Goal: Task Accomplishment & Management: Manage account settings

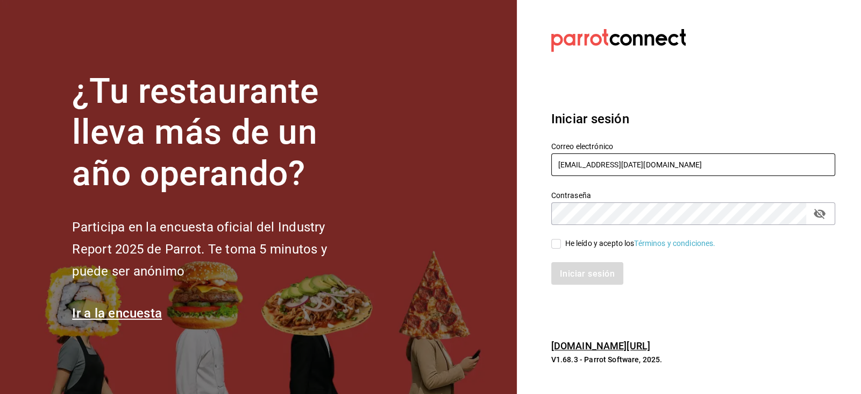
click at [698, 167] on input "christian.nadal@grupocosteno.com" at bounding box center [693, 164] width 284 height 23
type input "c"
click at [621, 168] on input "text" at bounding box center [693, 164] width 284 height 23
type input "[EMAIL_ADDRESS][DOMAIN_NAME]"
click at [555, 245] on input "He leído y acepto los Términos y condiciones." at bounding box center [556, 244] width 10 height 10
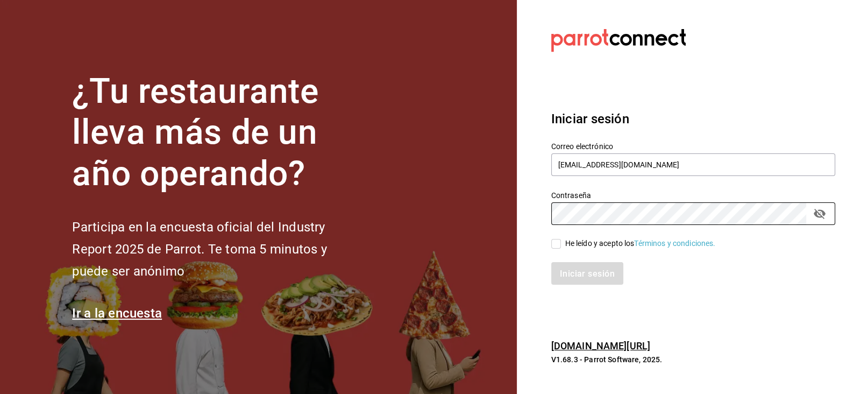
checkbox input "true"
click at [819, 215] on icon "campo de contraseña" at bounding box center [819, 213] width 13 height 13
click at [605, 273] on font "Iniciar sesión" at bounding box center [587, 273] width 55 height 10
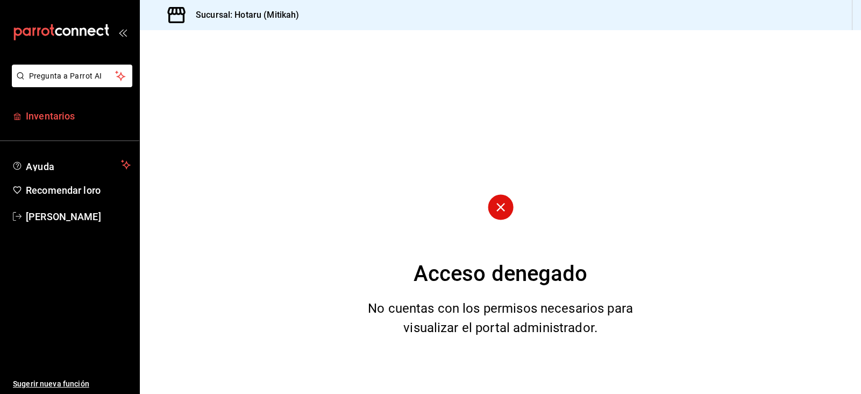
click at [74, 119] on span "Inventarios" at bounding box center [78, 116] width 105 height 15
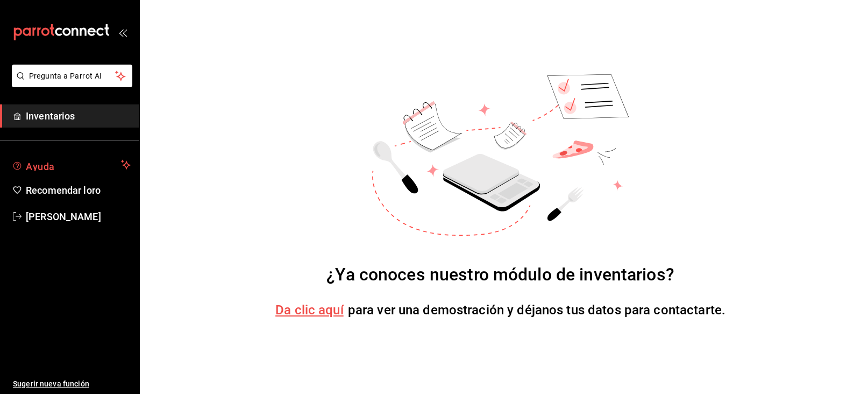
click at [59, 158] on span "Ayuda" at bounding box center [71, 164] width 91 height 13
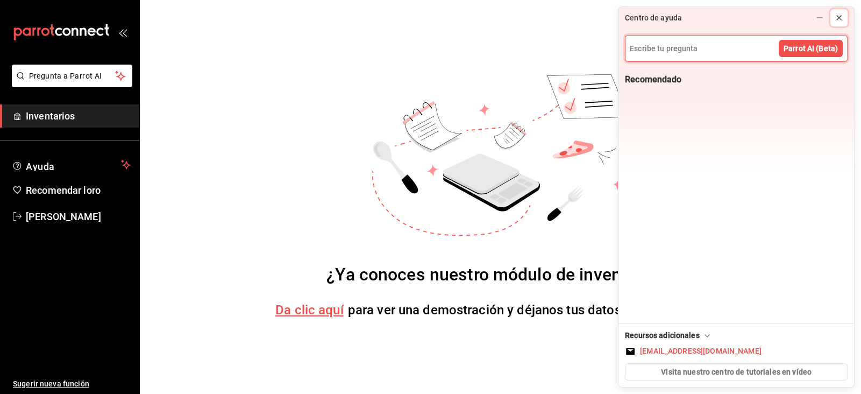
click at [840, 21] on icon at bounding box center [838, 17] width 9 height 9
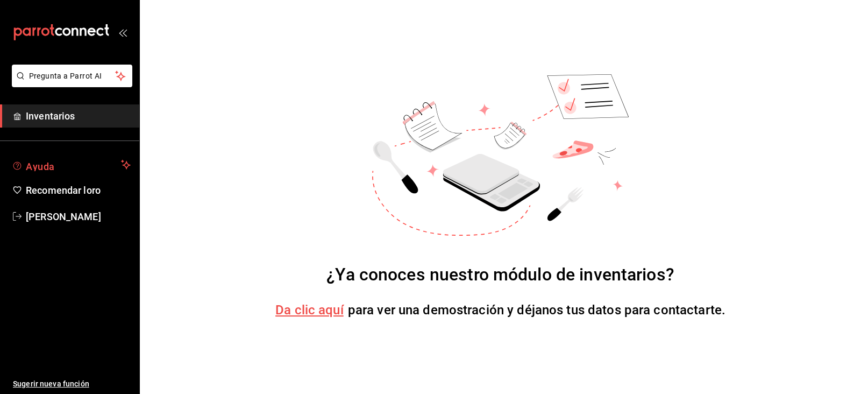
click at [57, 163] on span "Ayuda" at bounding box center [71, 164] width 91 height 13
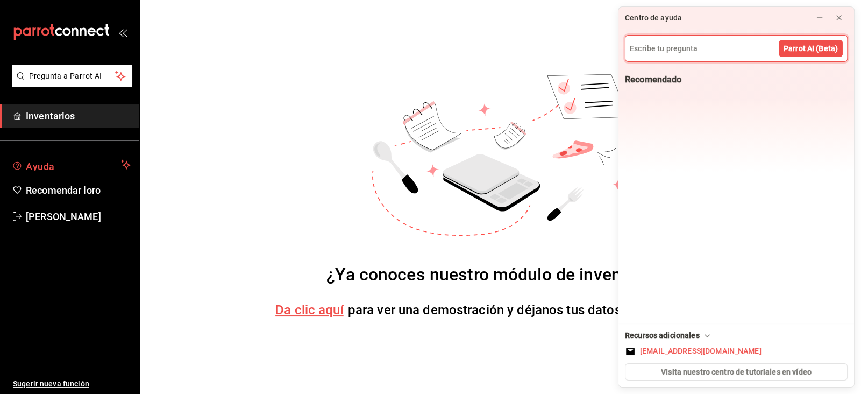
click at [57, 163] on span "Ayuda" at bounding box center [71, 164] width 91 height 13
click at [52, 120] on font "Inventarios" at bounding box center [50, 115] width 49 height 11
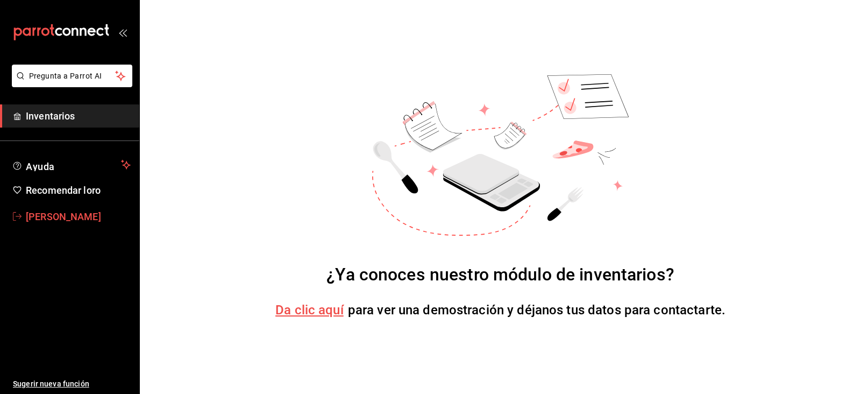
click at [62, 219] on font "[PERSON_NAME]" at bounding box center [63, 216] width 75 height 11
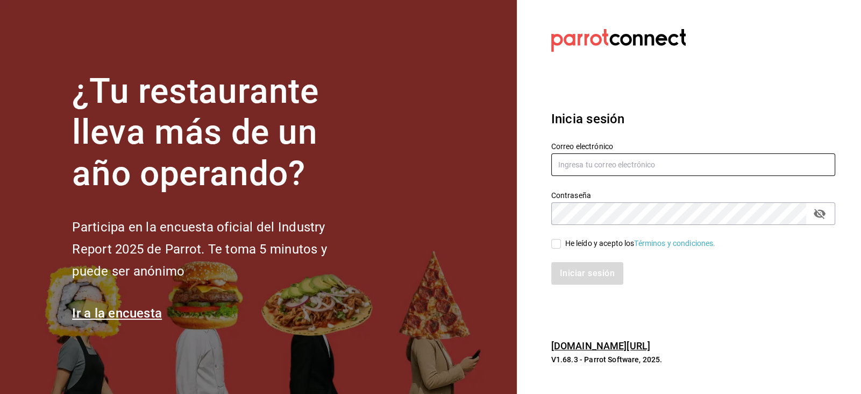
type input "[EMAIL_ADDRESS][DOMAIN_NAME]"
click at [559, 240] on input "He leído y acepto los Términos y condiciones." at bounding box center [556, 244] width 10 height 10
checkbox input "true"
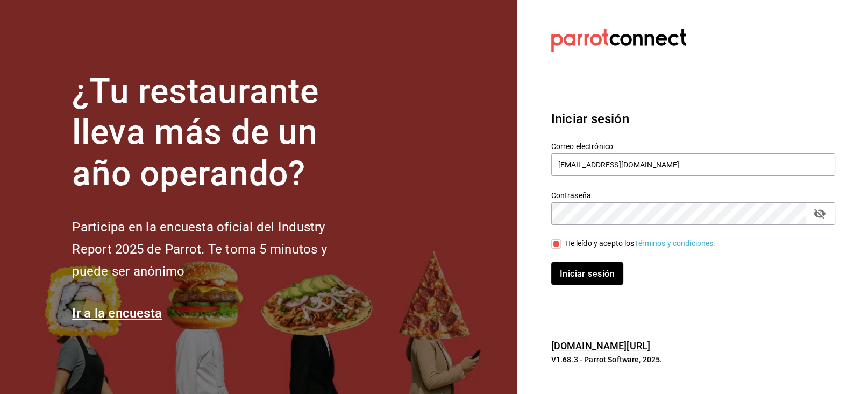
click at [822, 214] on icon "campo de contraseña" at bounding box center [819, 213] width 13 height 13
click at [585, 279] on button "Iniciar sesión" at bounding box center [587, 273] width 73 height 23
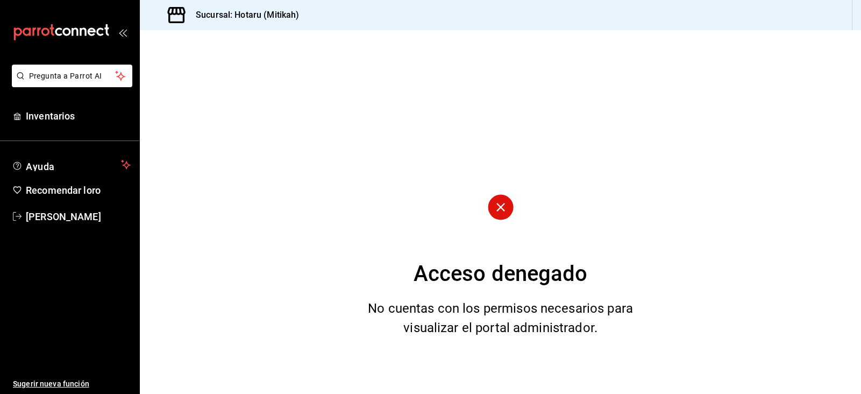
click at [269, 14] on font "Sucursal: Hotaru (Mitikah)" at bounding box center [247, 15] width 103 height 10
click at [218, 17] on font "Sucursal: Hotaru (Mitikah)" at bounding box center [247, 15] width 103 height 10
click at [177, 18] on icon at bounding box center [177, 15] width 22 height 22
click at [68, 117] on font "Inventarios" at bounding box center [50, 115] width 49 height 11
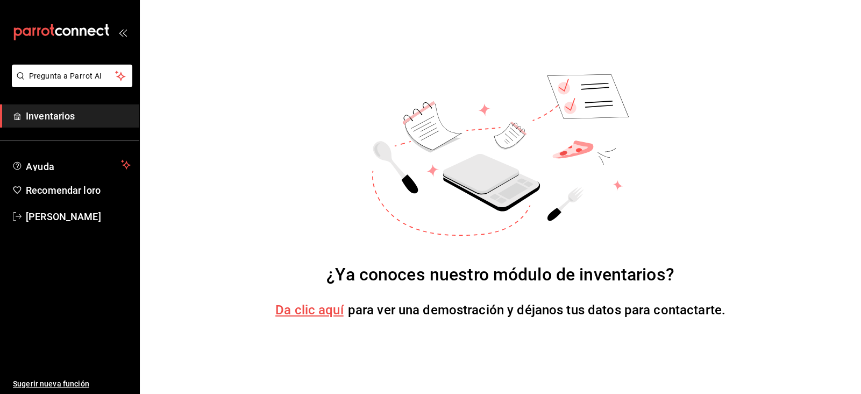
click at [285, 314] on font "Da clic aquí" at bounding box center [309, 309] width 68 height 15
click at [121, 35] on icon "abrir_cajón_menú" at bounding box center [121, 33] width 5 height 8
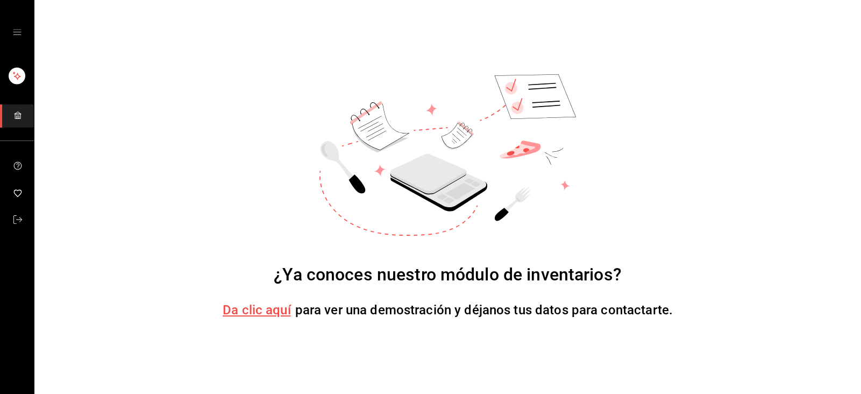
click at [19, 114] on icon "carpetas de buzón" at bounding box center [17, 115] width 9 height 9
click at [16, 36] on icon "open drawer" at bounding box center [17, 32] width 9 height 9
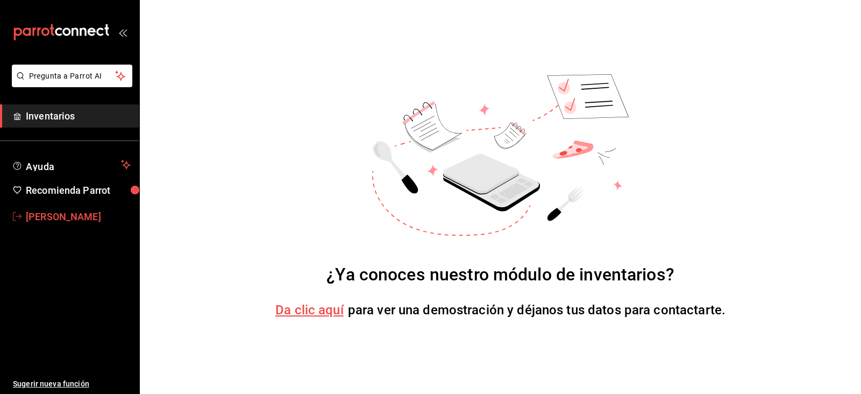
click at [72, 220] on span "Hotaru Mitikah" at bounding box center [78, 216] width 105 height 15
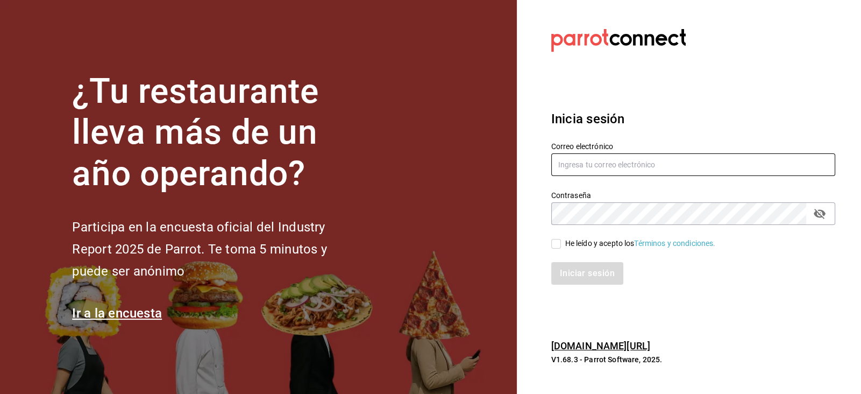
type input "hotaru.mitikah@grupocosteno.com"
click at [559, 242] on input "He leído y acepto los Términos y condiciones." at bounding box center [556, 244] width 10 height 10
checkbox input "true"
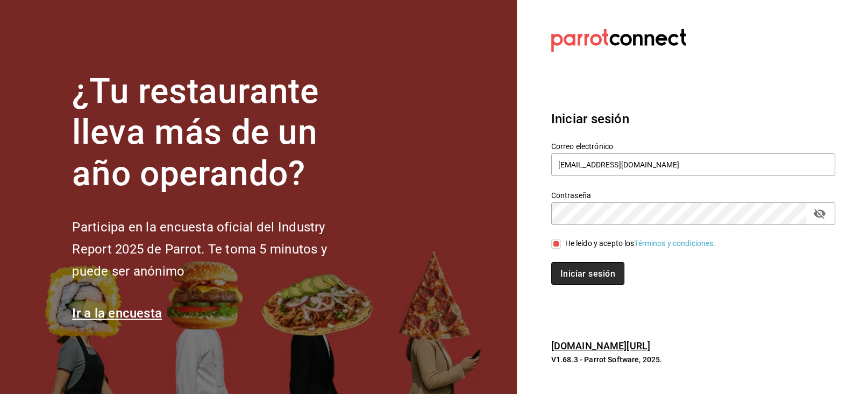
click at [579, 269] on font "Iniciar sesión" at bounding box center [587, 273] width 55 height 10
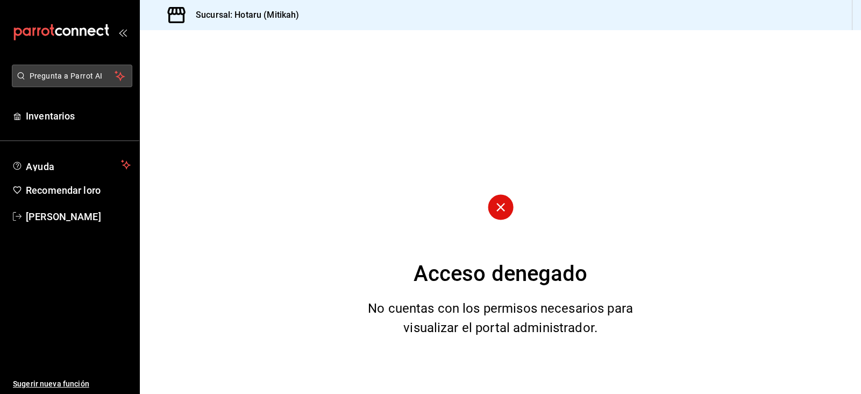
click at [121, 78] on icon "carpetas de buzón" at bounding box center [120, 75] width 10 height 13
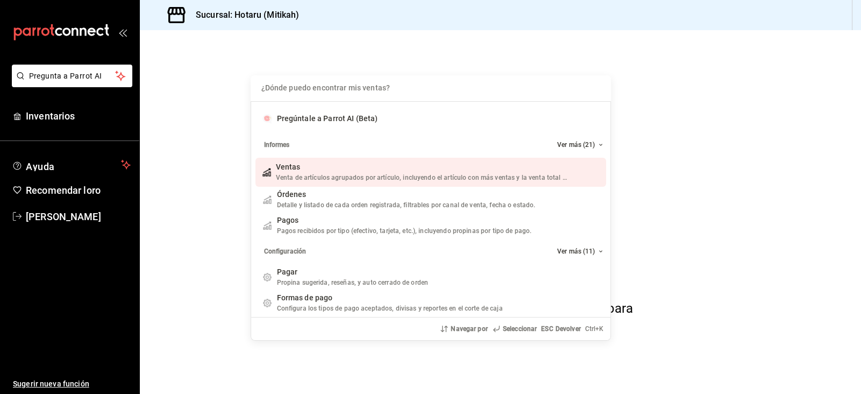
click at [320, 178] on font "Venta de artículos agrupados por artículo, incluyendo el artículo con más venta…" at bounding box center [437, 178] width 322 height 8
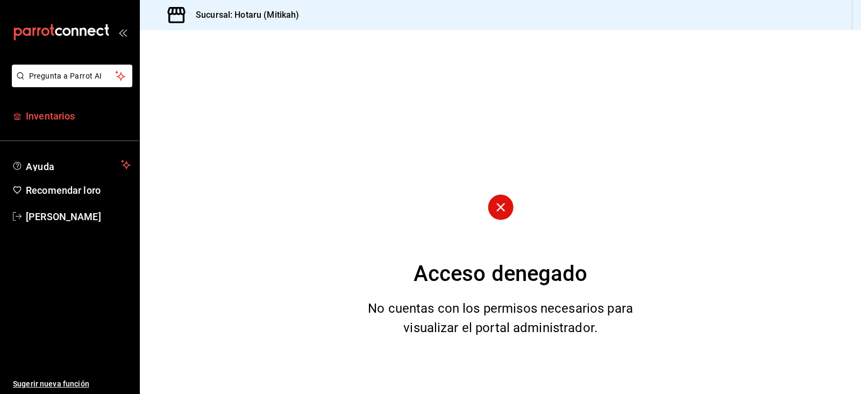
click at [60, 113] on font "Inventarios" at bounding box center [50, 115] width 49 height 11
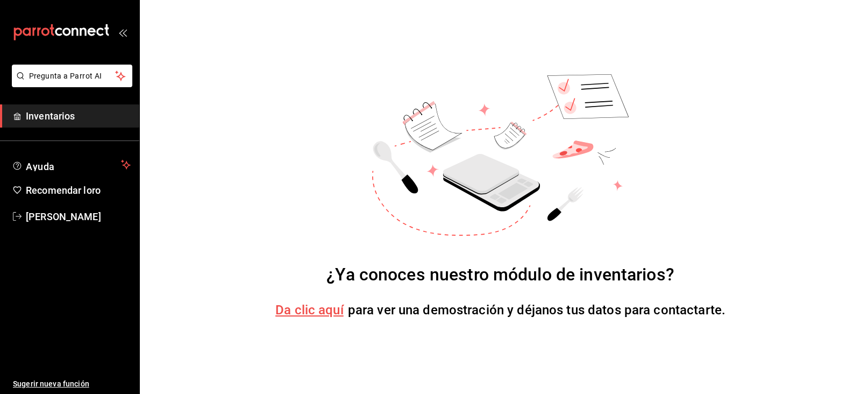
click at [60, 113] on font "Inventarios" at bounding box center [50, 115] width 49 height 11
click at [59, 115] on font "Inventarios" at bounding box center [50, 115] width 49 height 11
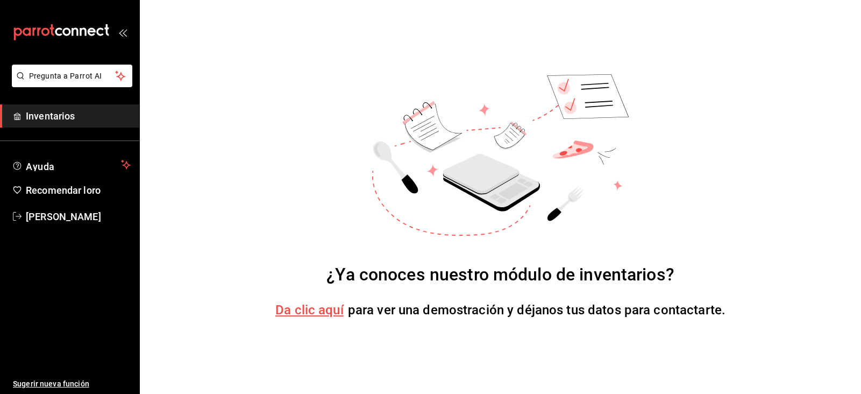
click at [59, 115] on font "Inventarios" at bounding box center [50, 115] width 49 height 11
click at [52, 217] on font "Hotaru Mitikah" at bounding box center [63, 216] width 75 height 11
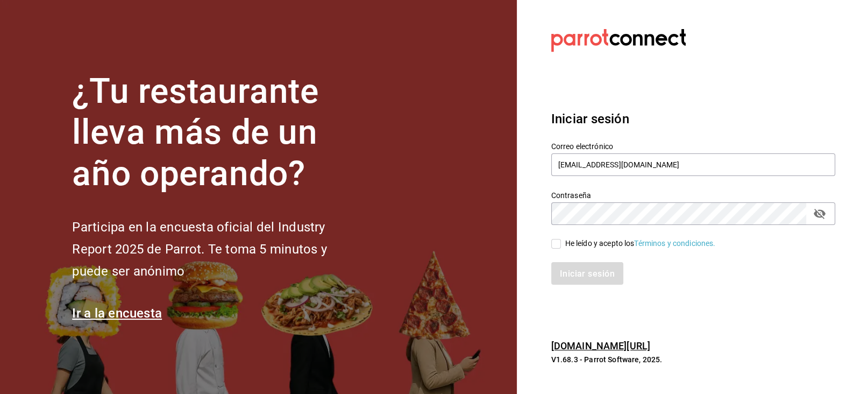
click at [558, 243] on input "He leído y acepto los Términos y condiciones." at bounding box center [556, 244] width 10 height 10
checkbox input "true"
click at [597, 283] on button "Iniciar sesión" at bounding box center [587, 273] width 73 height 23
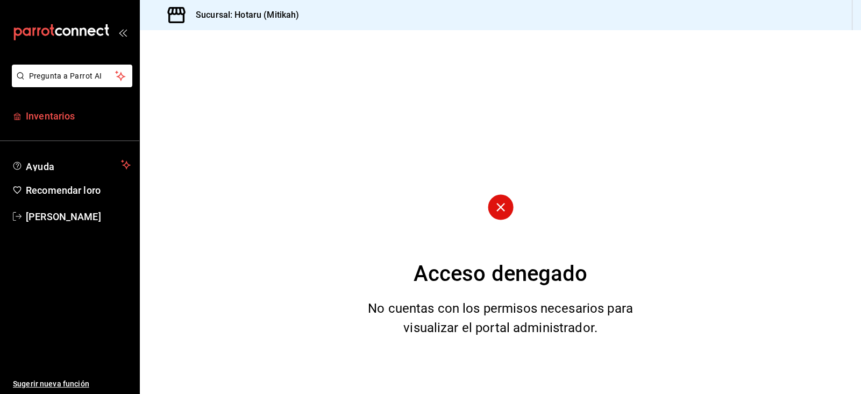
click at [61, 111] on font "Inventarios" at bounding box center [50, 115] width 49 height 11
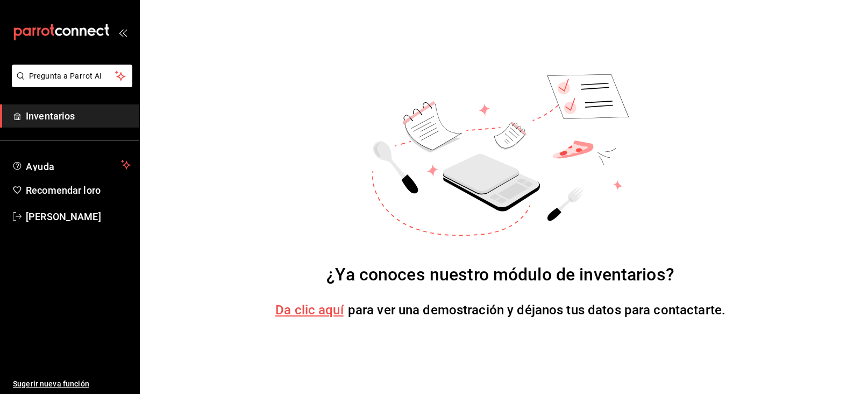
click at [61, 111] on font "Inventarios" at bounding box center [50, 115] width 49 height 11
click at [47, 118] on font "Inventarios" at bounding box center [50, 115] width 49 height 11
click at [48, 33] on icon "carpetas de buzón" at bounding box center [45, 31] width 8 height 8
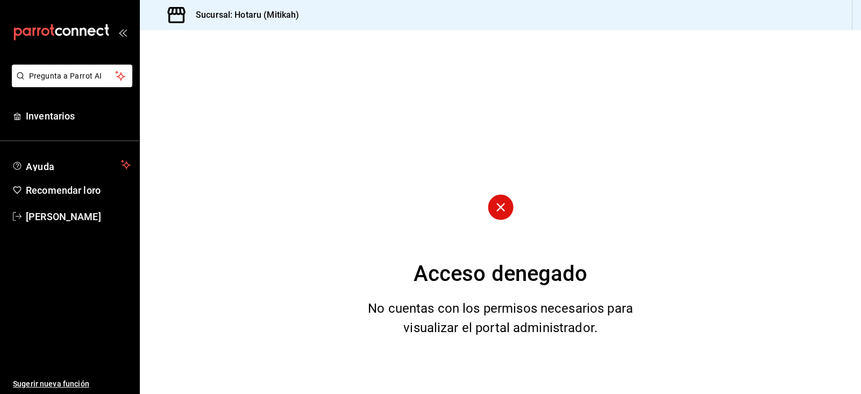
click at [48, 33] on icon "carpetas de buzón" at bounding box center [45, 31] width 8 height 8
click at [499, 203] on circle at bounding box center [500, 206] width 25 height 25
click at [500, 208] on circle at bounding box center [500, 206] width 25 height 25
click at [59, 120] on font "Inventarios" at bounding box center [50, 115] width 49 height 11
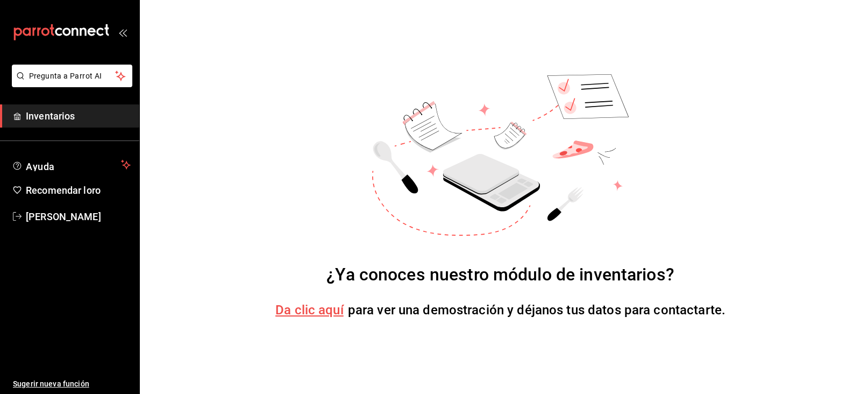
click at [309, 311] on font "Da clic aquí" at bounding box center [309, 309] width 68 height 15
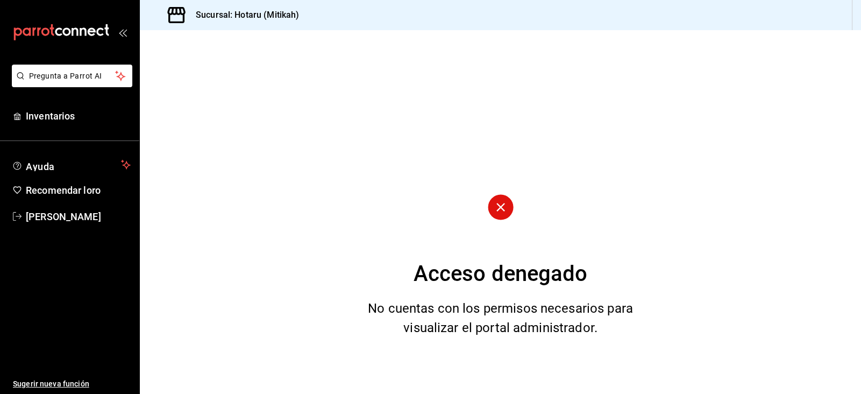
click at [248, 15] on font "Sucursal: Hotaru (Mitikah)" at bounding box center [247, 15] width 103 height 10
click at [120, 32] on icon "abrir_cajón_menú" at bounding box center [121, 33] width 5 height 8
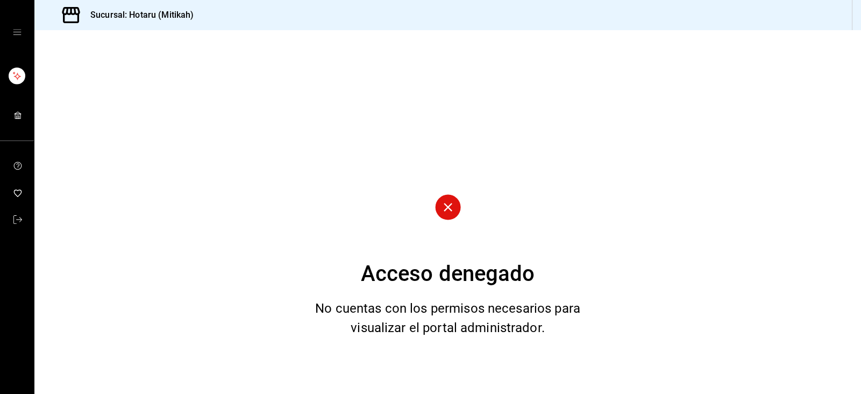
click at [110, 17] on font "Sucursal: Hotaru (Mitikah)" at bounding box center [141, 15] width 103 height 10
click at [76, 19] on icon at bounding box center [71, 15] width 22 height 22
click at [12, 213] on link "carpetas de buzón" at bounding box center [17, 220] width 34 height 23
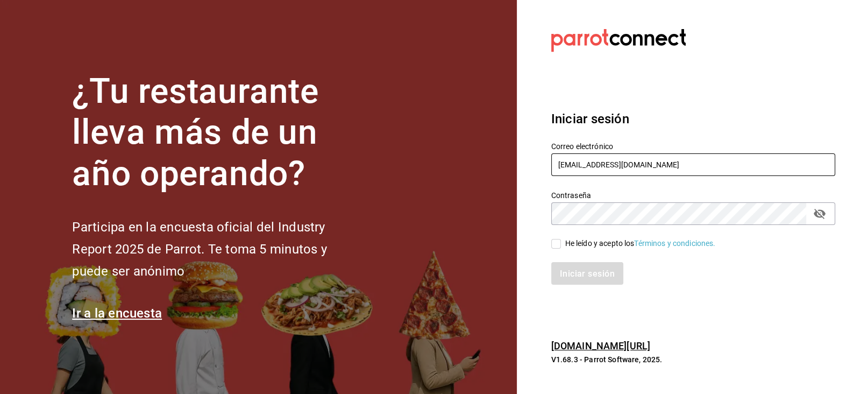
click at [697, 167] on input "[EMAIL_ADDRESS][DOMAIN_NAME]" at bounding box center [693, 164] width 284 height 23
type input "[PERSON_NAME][EMAIL_ADDRESS][DATE][DOMAIN_NAME]"
click at [557, 246] on input "He leído y acepto los Términos y condiciones." at bounding box center [556, 244] width 10 height 10
checkbox input "true"
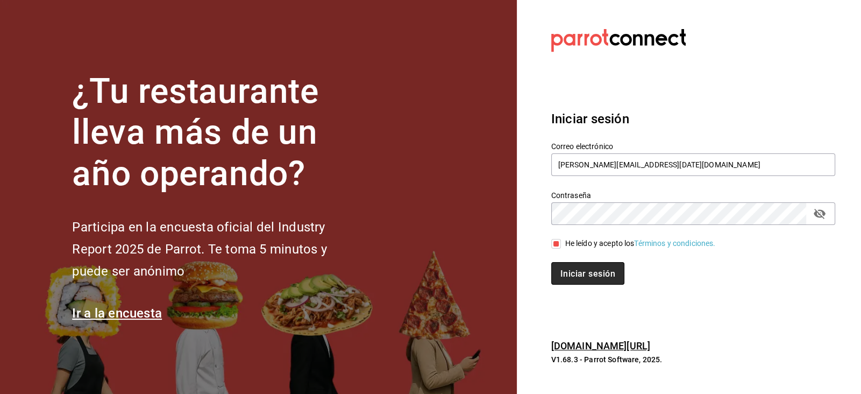
click at [570, 270] on font "Iniciar sesión" at bounding box center [587, 273] width 55 height 10
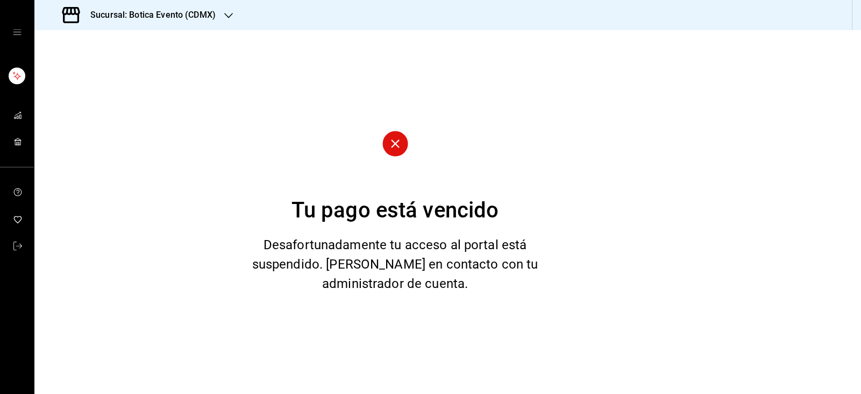
click at [12, 38] on div "carpetas de buzón" at bounding box center [17, 32] width 34 height 65
click at [14, 33] on icon "cajón abierto" at bounding box center [17, 32] width 9 height 9
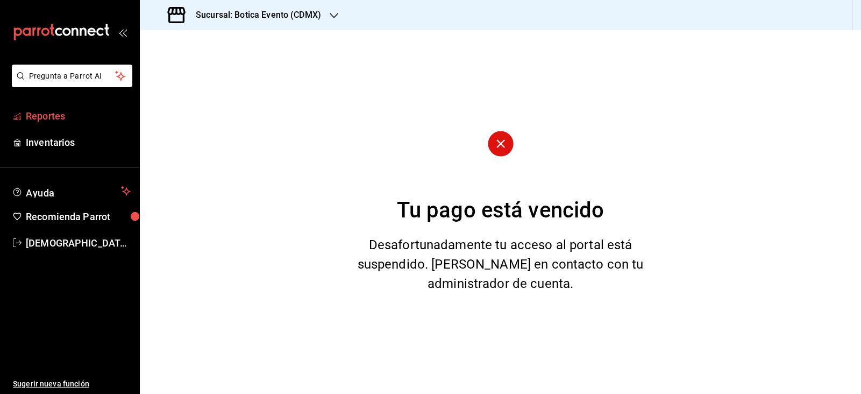
click at [51, 112] on span "Reportes" at bounding box center [78, 116] width 105 height 15
click at [332, 14] on icon "button" at bounding box center [334, 15] width 9 height 9
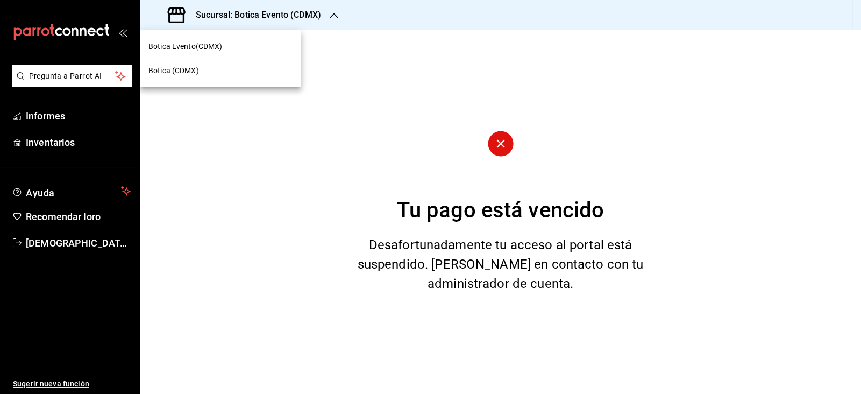
click at [233, 66] on div "Botica (CDMX)" at bounding box center [220, 70] width 144 height 11
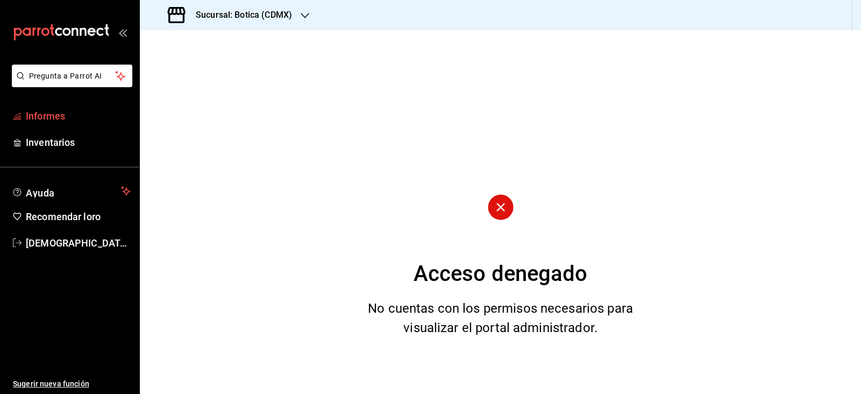
click at [46, 119] on font "Informes" at bounding box center [45, 115] width 39 height 11
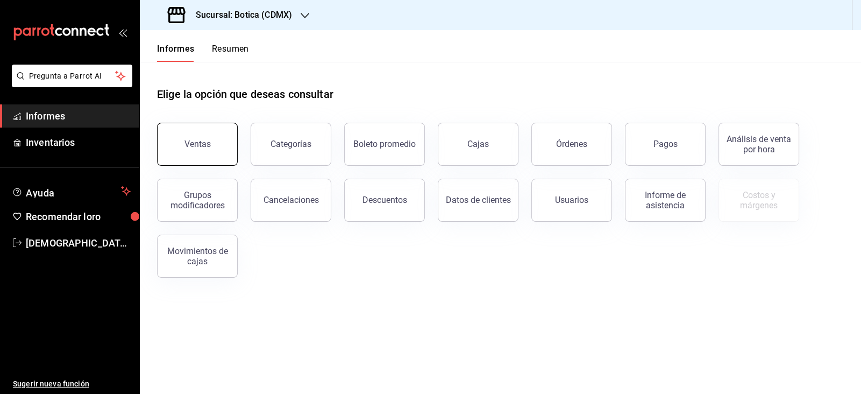
click at [184, 141] on font "Ventas" at bounding box center [197, 144] width 26 height 10
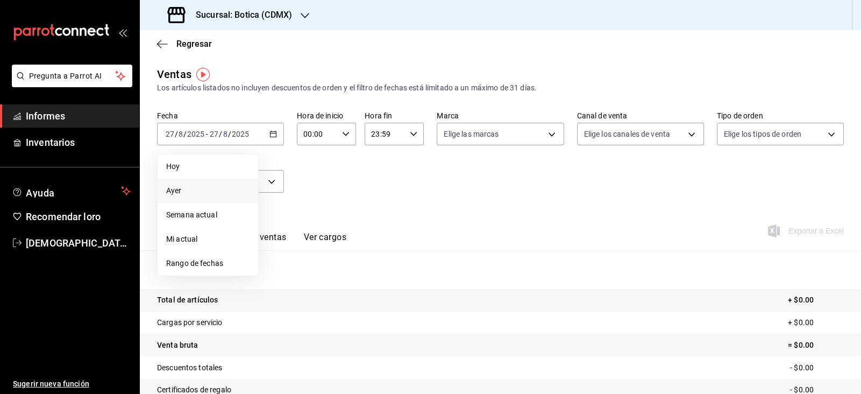
click at [174, 193] on font "Ayer" at bounding box center [174, 190] width 16 height 9
click at [174, 193] on div "Fecha 2025-08-27 27 / 8 / 2025 - 2025-08-27 27 / 8 / 2025 Hoy Ayer Semana actua…" at bounding box center [500, 158] width 686 height 95
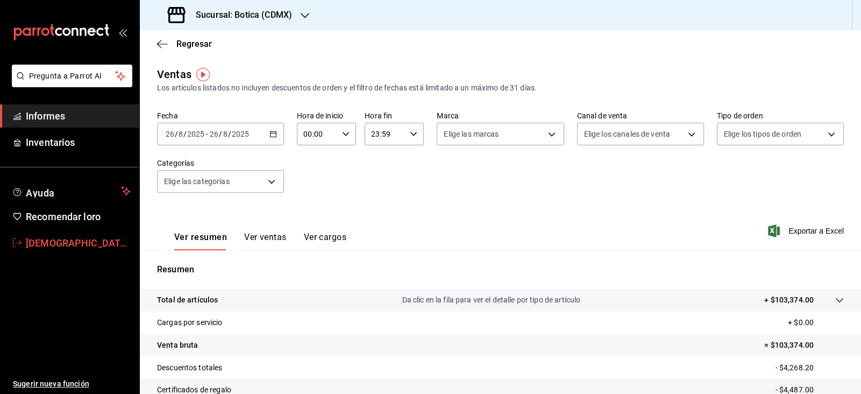
click at [16, 243] on icon "carpetas de buzón" at bounding box center [17, 242] width 9 height 9
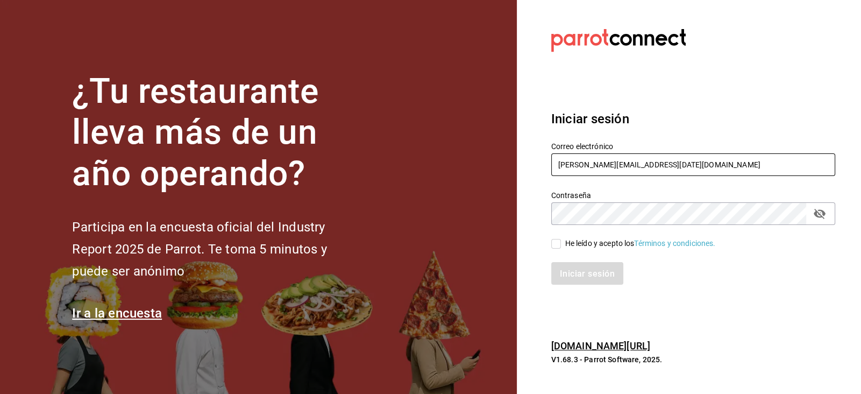
click at [691, 168] on input "christian.nadal@grupocosteno.com" at bounding box center [693, 164] width 284 height 23
type input "hotaru.mitikah@grupocosteno.com"
click at [559, 244] on input "He leído y acepto los Términos y condiciones." at bounding box center [556, 244] width 10 height 10
checkbox input "true"
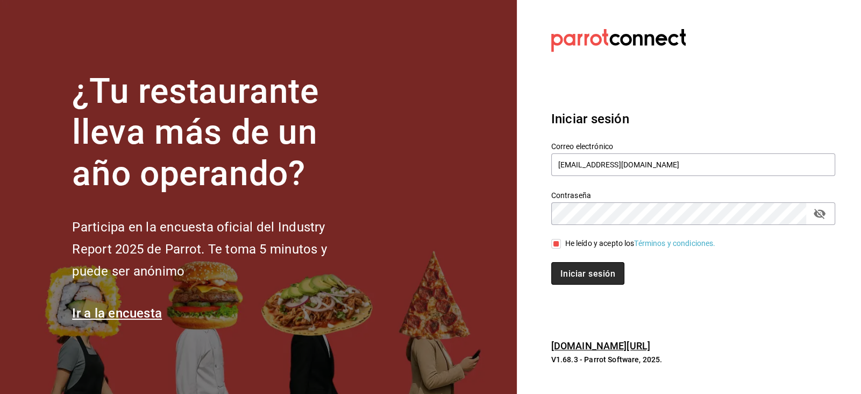
click at [574, 269] on font "Iniciar sesión" at bounding box center [587, 273] width 55 height 10
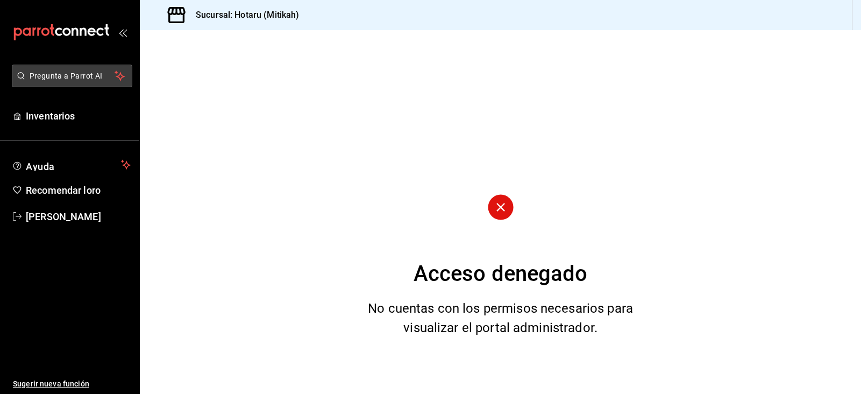
click at [78, 73] on font "Pregunta a Parrot AI" at bounding box center [66, 75] width 73 height 9
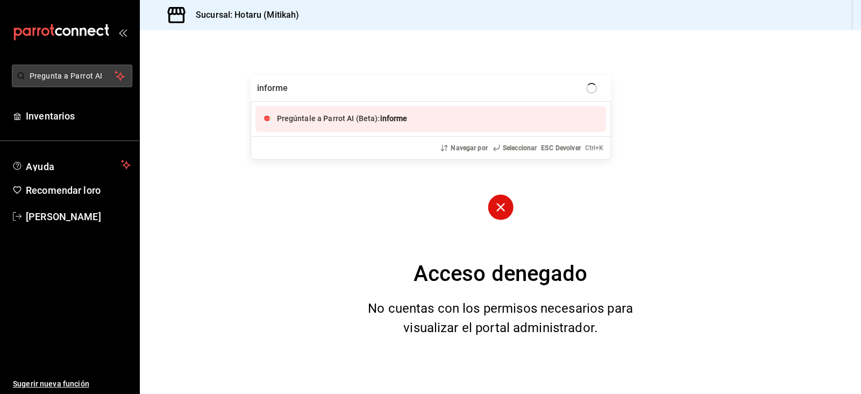
type input "informes"
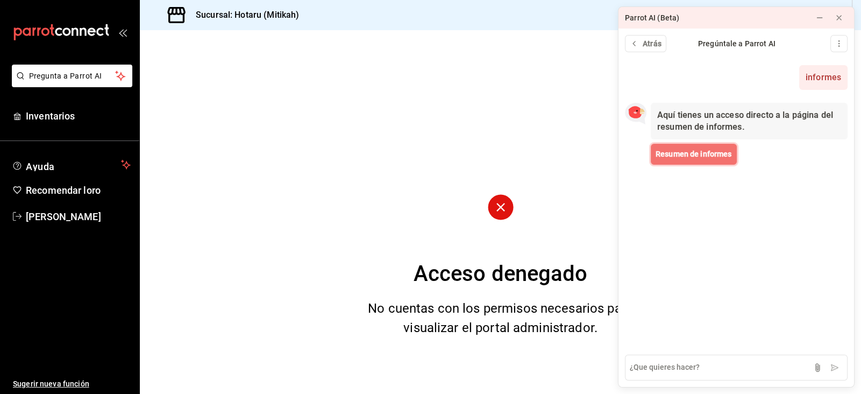
click at [700, 156] on font "Resumen de informes" at bounding box center [693, 153] width 76 height 9
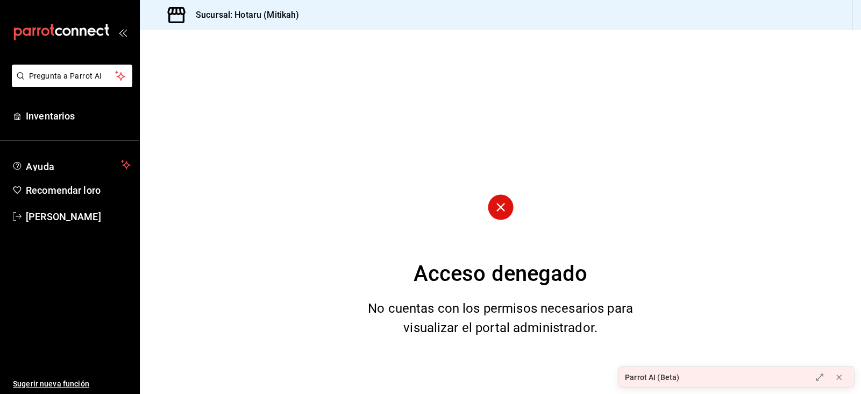
click at [779, 381] on div "Parrot AI (Beta)" at bounding box center [711, 377] width 186 height 22
click at [817, 378] on icon at bounding box center [819, 377] width 6 height 6
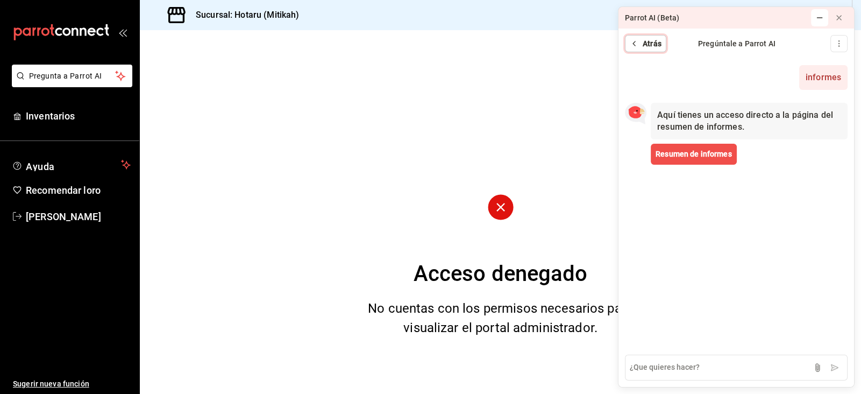
click at [638, 39] on button "Atrás" at bounding box center [645, 43] width 41 height 17
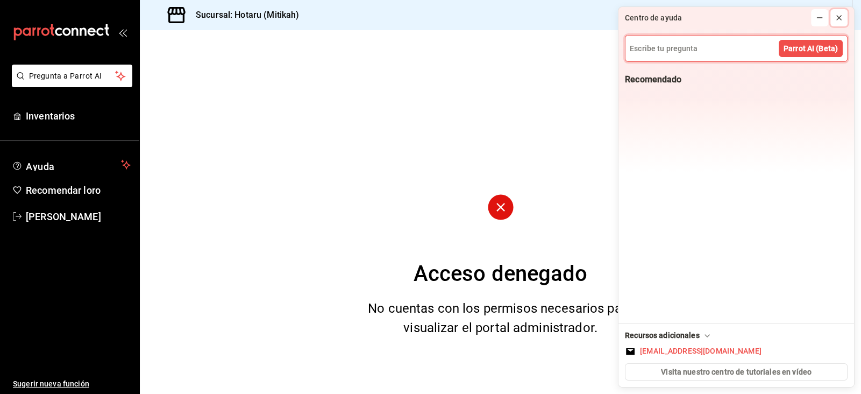
click at [839, 20] on icon at bounding box center [838, 17] width 9 height 9
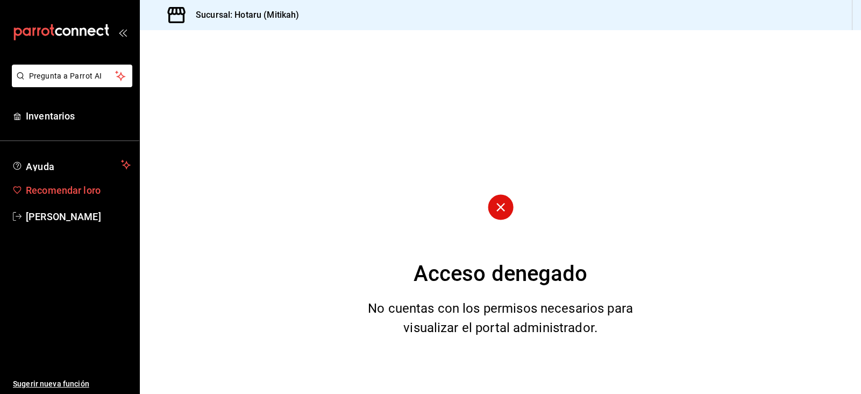
click at [71, 194] on font "Recomendar loro" at bounding box center [63, 189] width 75 height 11
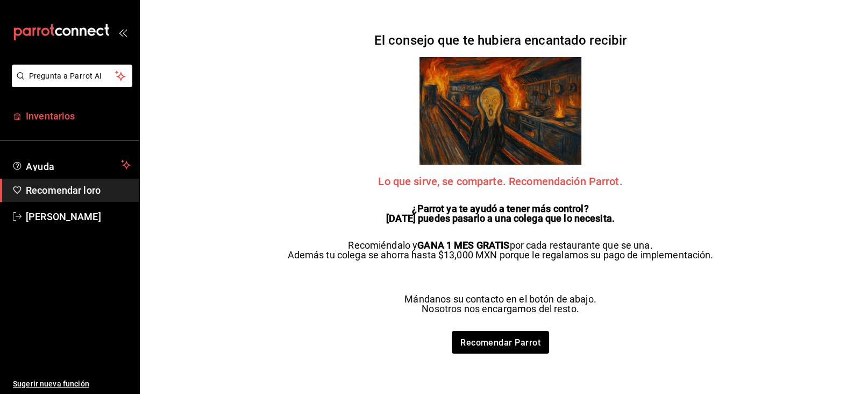
click at [64, 123] on link "Inventarios" at bounding box center [69, 115] width 139 height 23
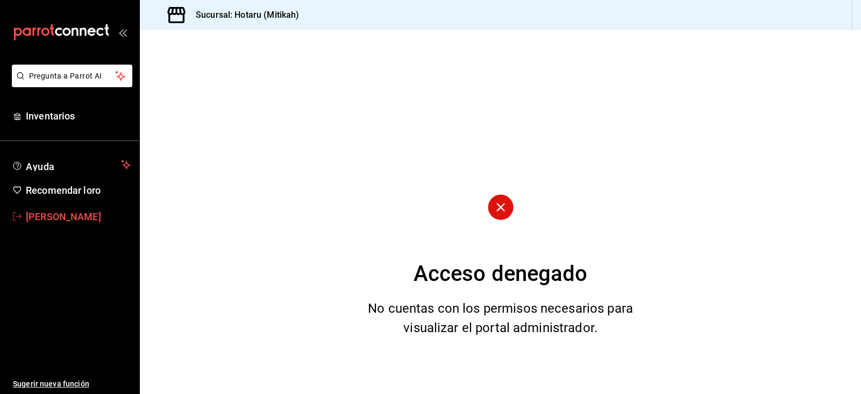
click at [73, 218] on font "[PERSON_NAME]" at bounding box center [63, 216] width 75 height 11
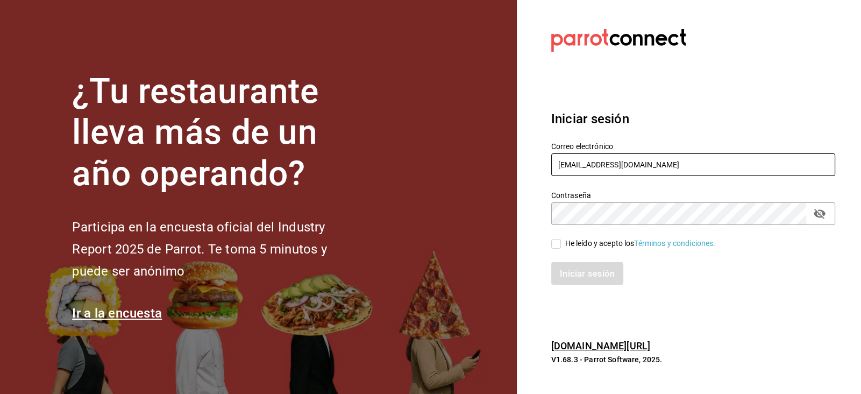
click at [690, 169] on input "hotaru.mitikah@grupocosteno.com" at bounding box center [693, 164] width 284 height 23
type input "christian.nadal@grupocosteno.com"
click at [814, 216] on icon "campo de contraseña" at bounding box center [819, 213] width 13 height 13
click at [557, 241] on input "He leído y acepto los Términos y condiciones." at bounding box center [556, 244] width 10 height 10
checkbox input "true"
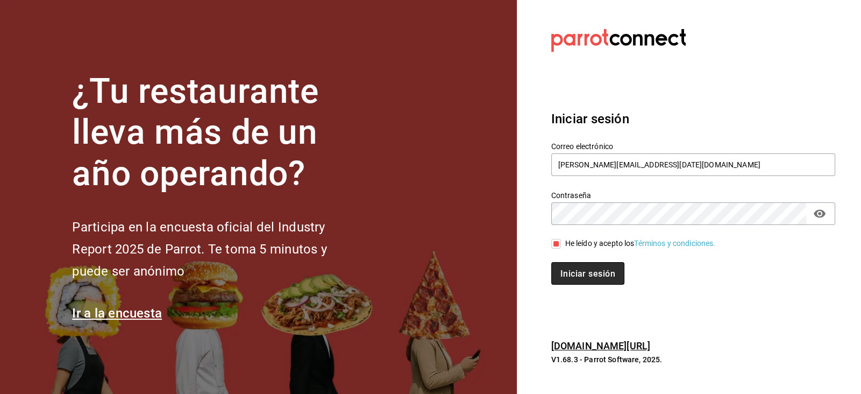
click at [568, 270] on font "Iniciar sesión" at bounding box center [587, 273] width 55 height 10
